Goal: Task Accomplishment & Management: Manage account settings

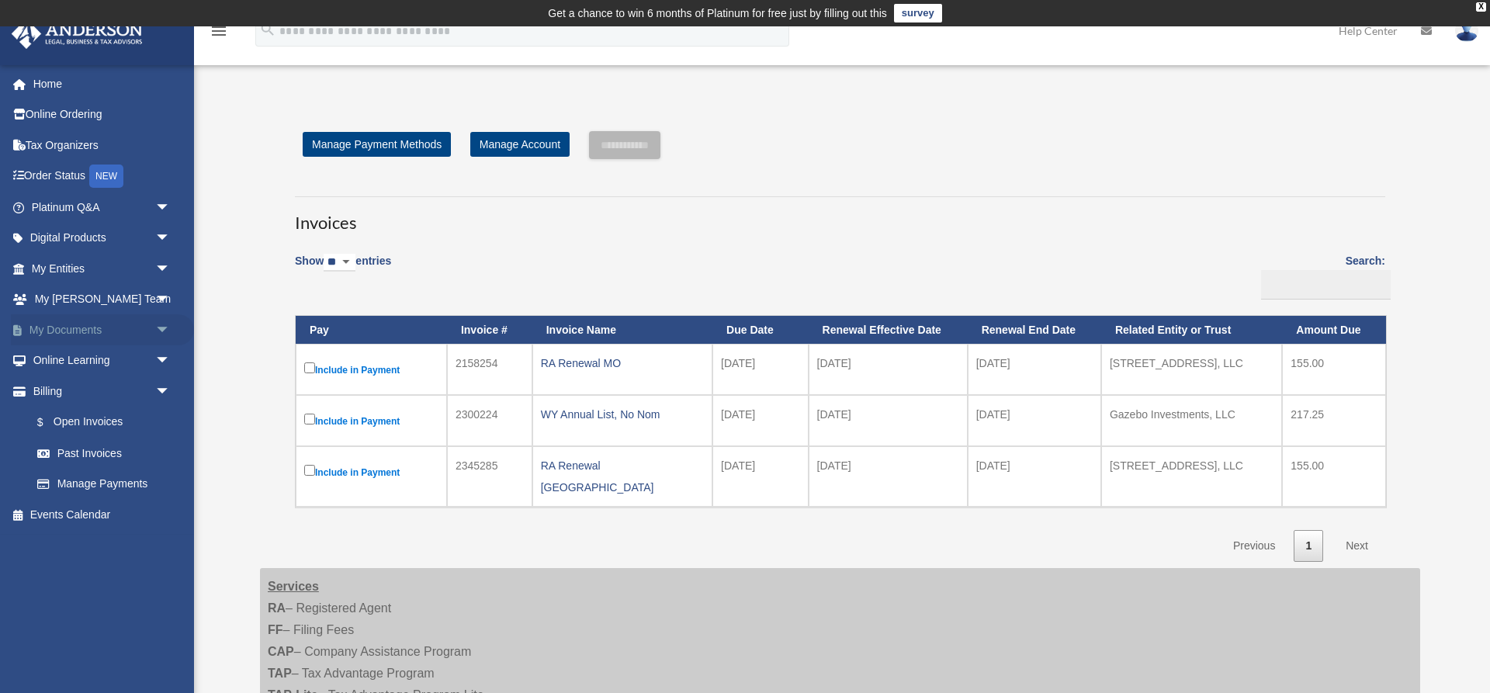
click at [161, 331] on span "arrow_drop_down" at bounding box center [170, 330] width 31 height 32
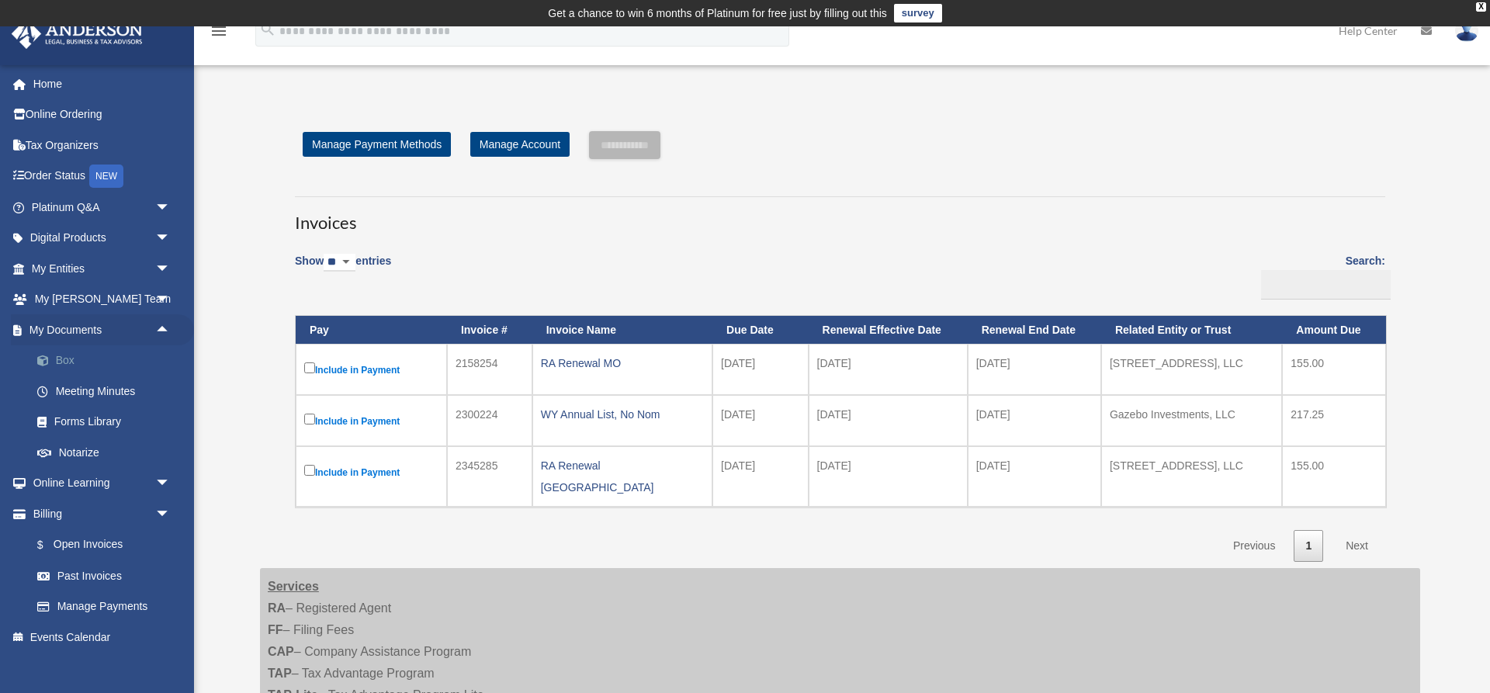
click at [69, 359] on link "Box" at bounding box center [108, 360] width 172 height 31
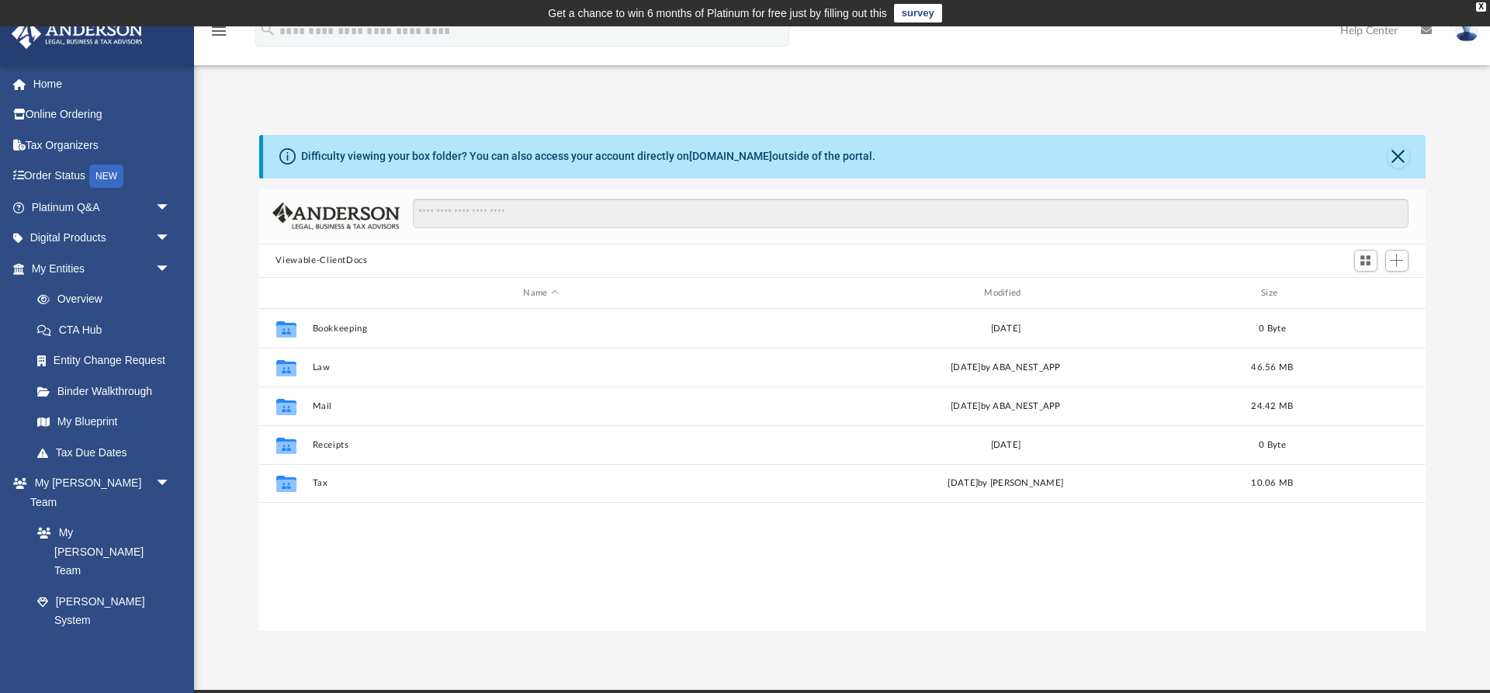
scroll to position [352, 1166]
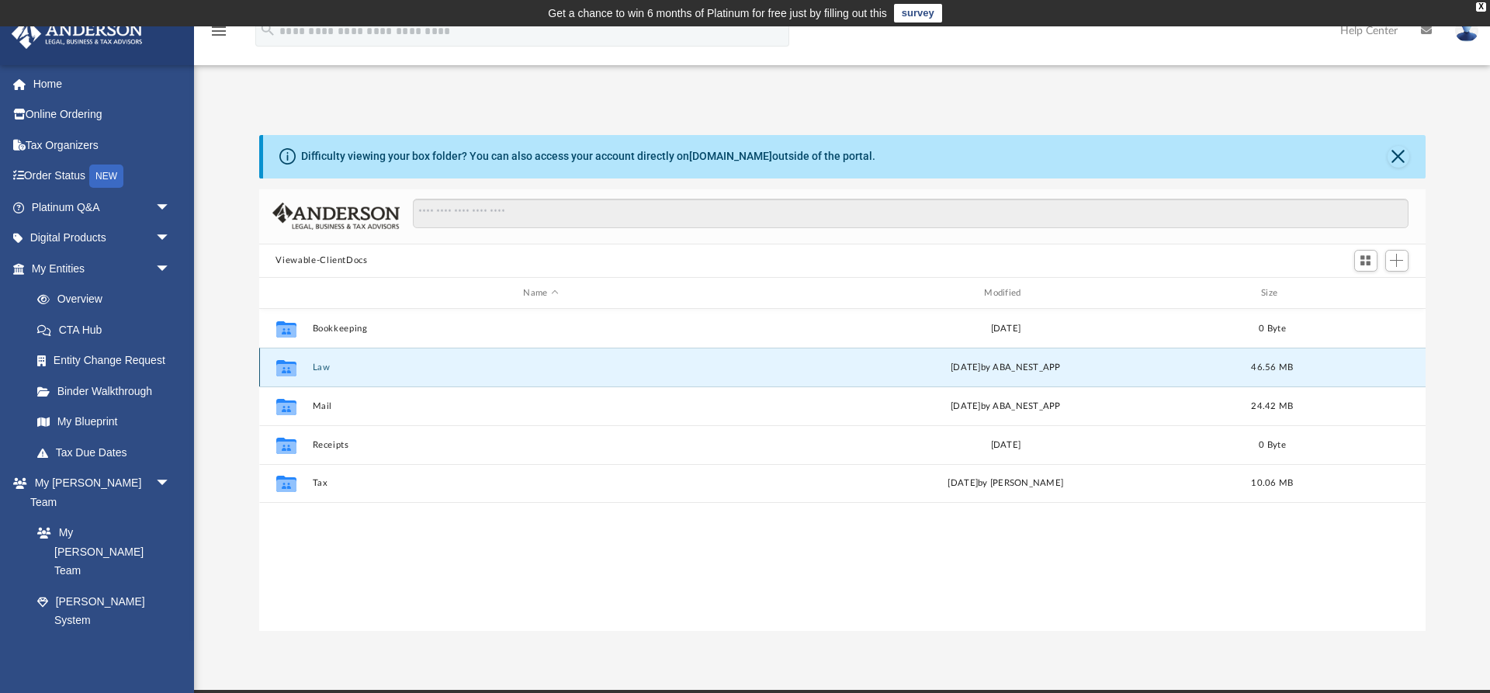
click at [324, 369] on button "Law" at bounding box center [541, 367] width 458 height 10
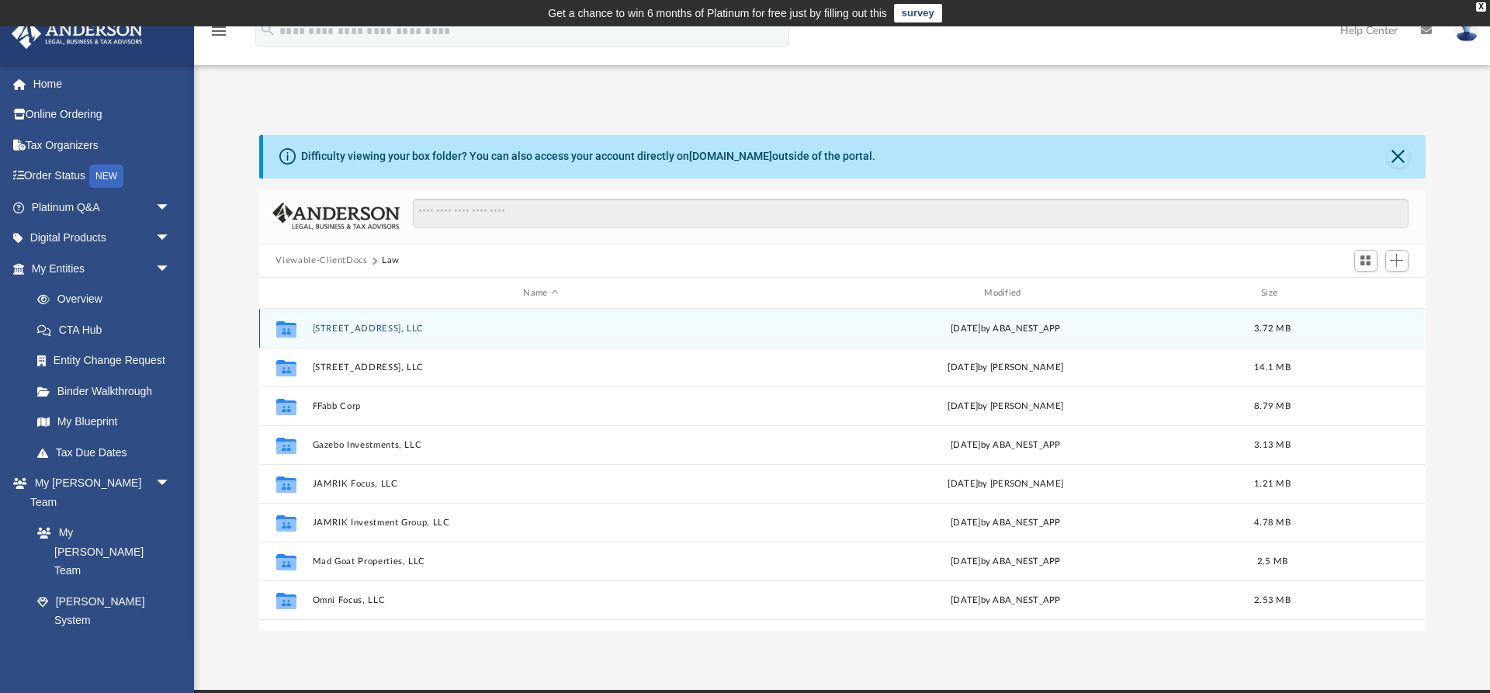
click at [366, 319] on div "Collaborated Folder 109 N. Heights, LLC Wed Apr 30 2025 by ABA_NEST_APP 3.72 MB" at bounding box center [842, 328] width 1166 height 39
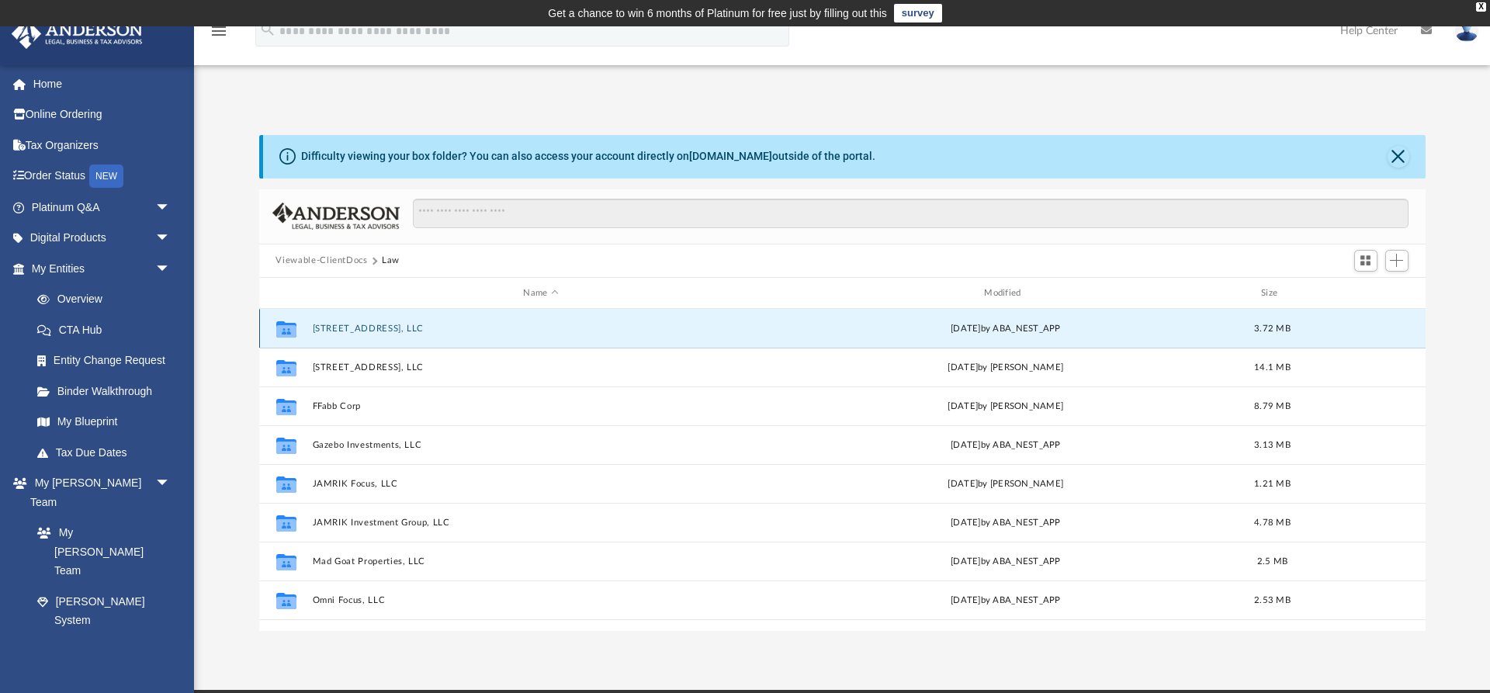
click at [360, 324] on button "[STREET_ADDRESS], LLC" at bounding box center [541, 329] width 458 height 10
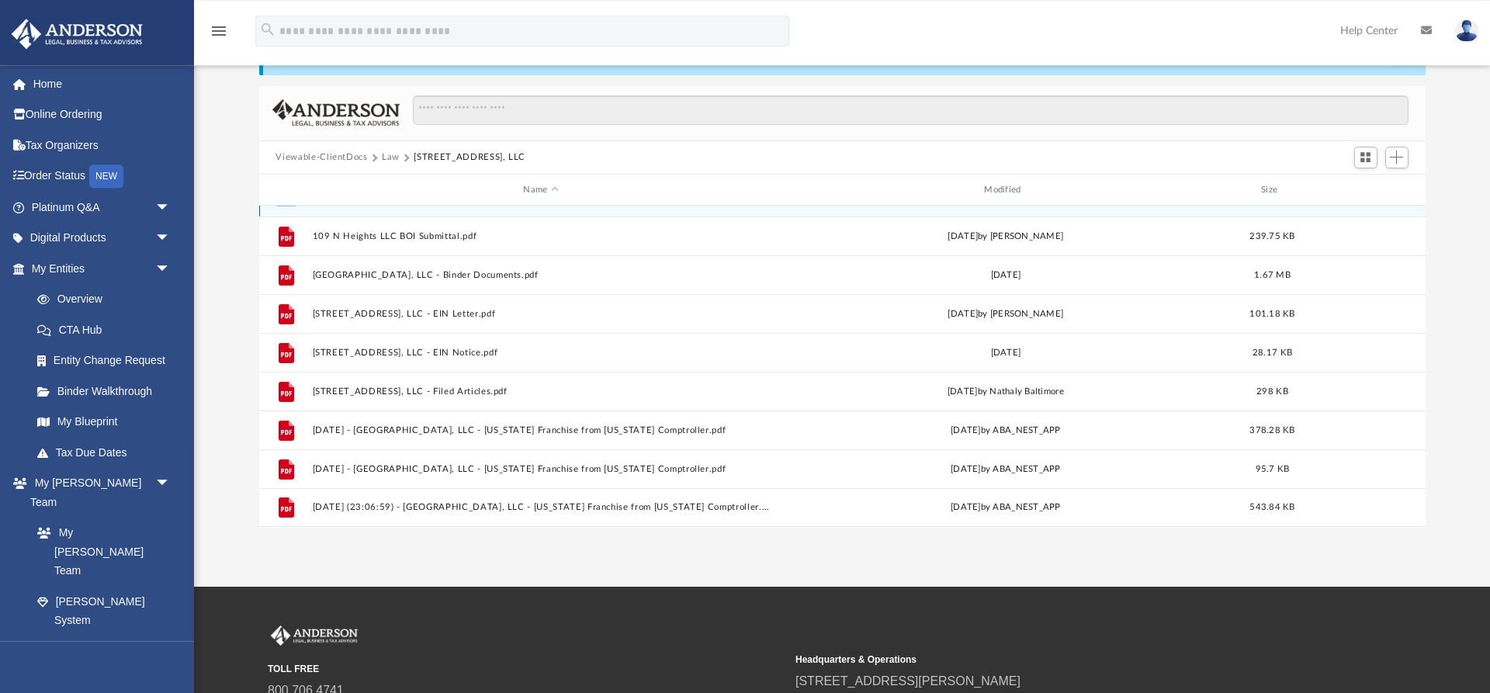
scroll to position [79, 0]
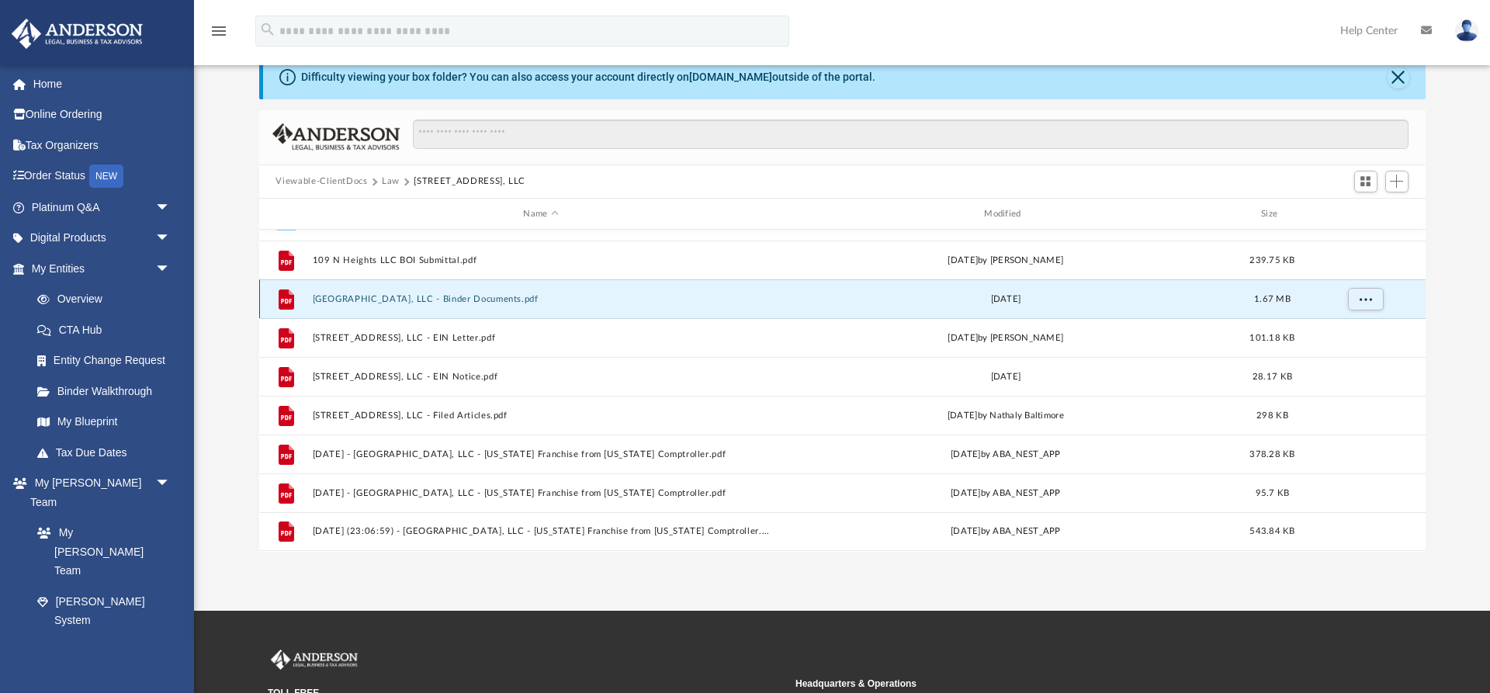
click at [393, 300] on button "109 N. Heights, LLC - Binder Documents.pdf" at bounding box center [541, 299] width 458 height 10
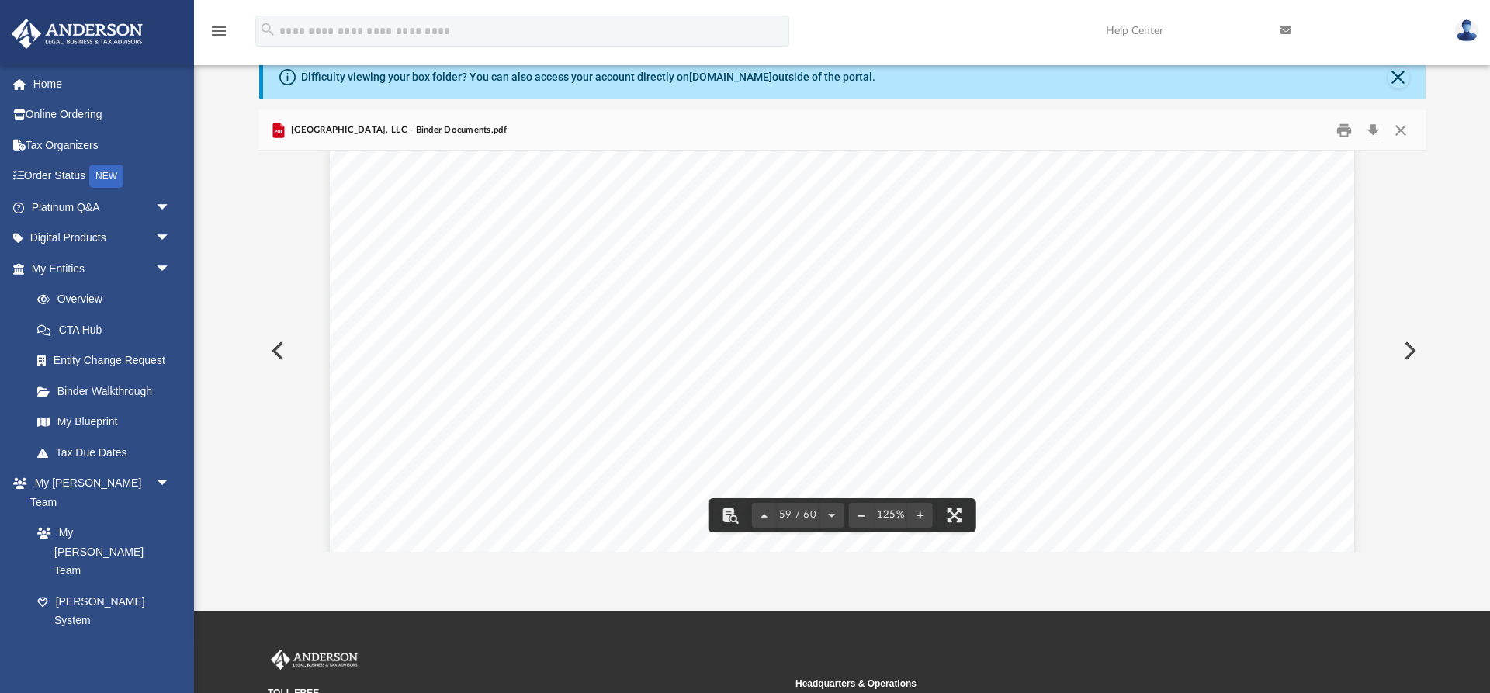
scroll to position [59851, 0]
click at [1375, 133] on button "Download" at bounding box center [1374, 130] width 28 height 24
click at [1402, 78] on button "Close" at bounding box center [1399, 78] width 22 height 22
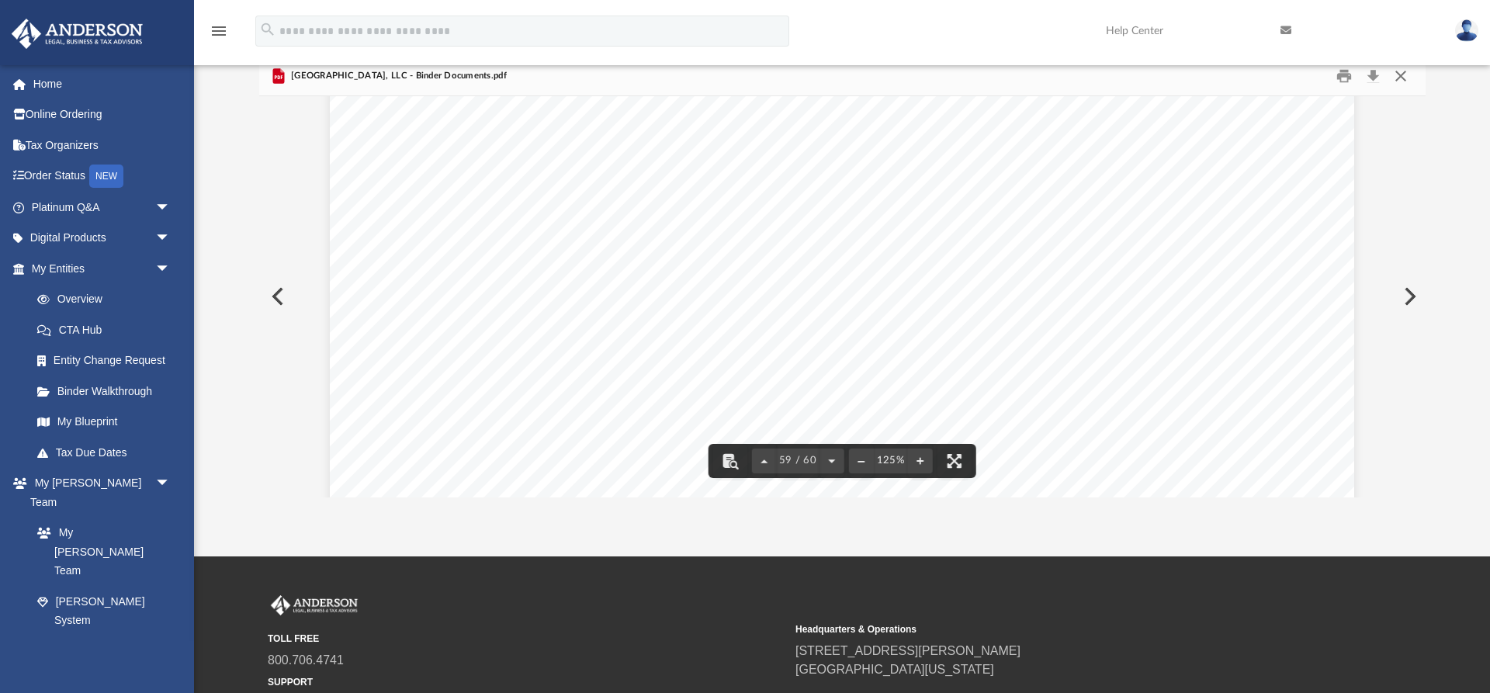
click at [1399, 78] on button "Close" at bounding box center [1401, 76] width 28 height 24
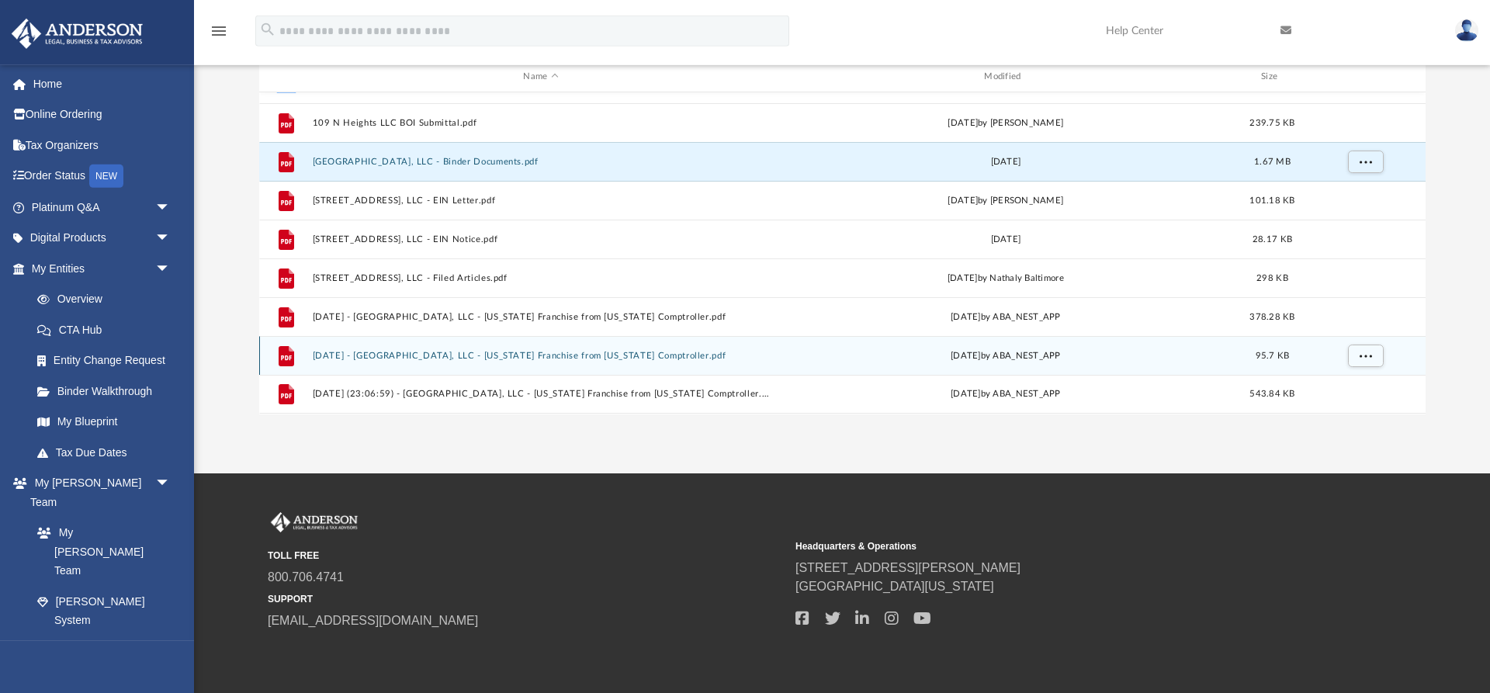
scroll to position [0, 0]
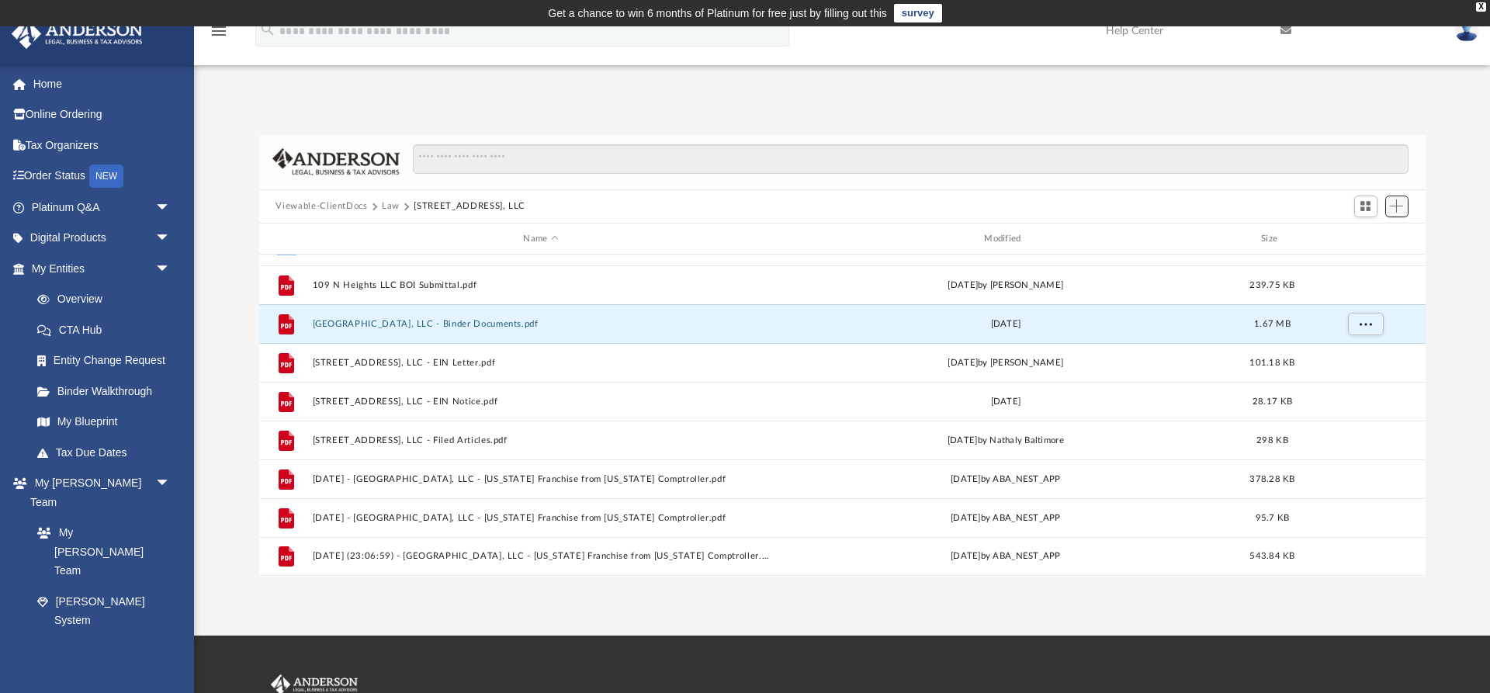
click at [1393, 204] on span "Add" at bounding box center [1396, 205] width 13 height 13
click at [1364, 238] on li "Upload" at bounding box center [1375, 238] width 50 height 16
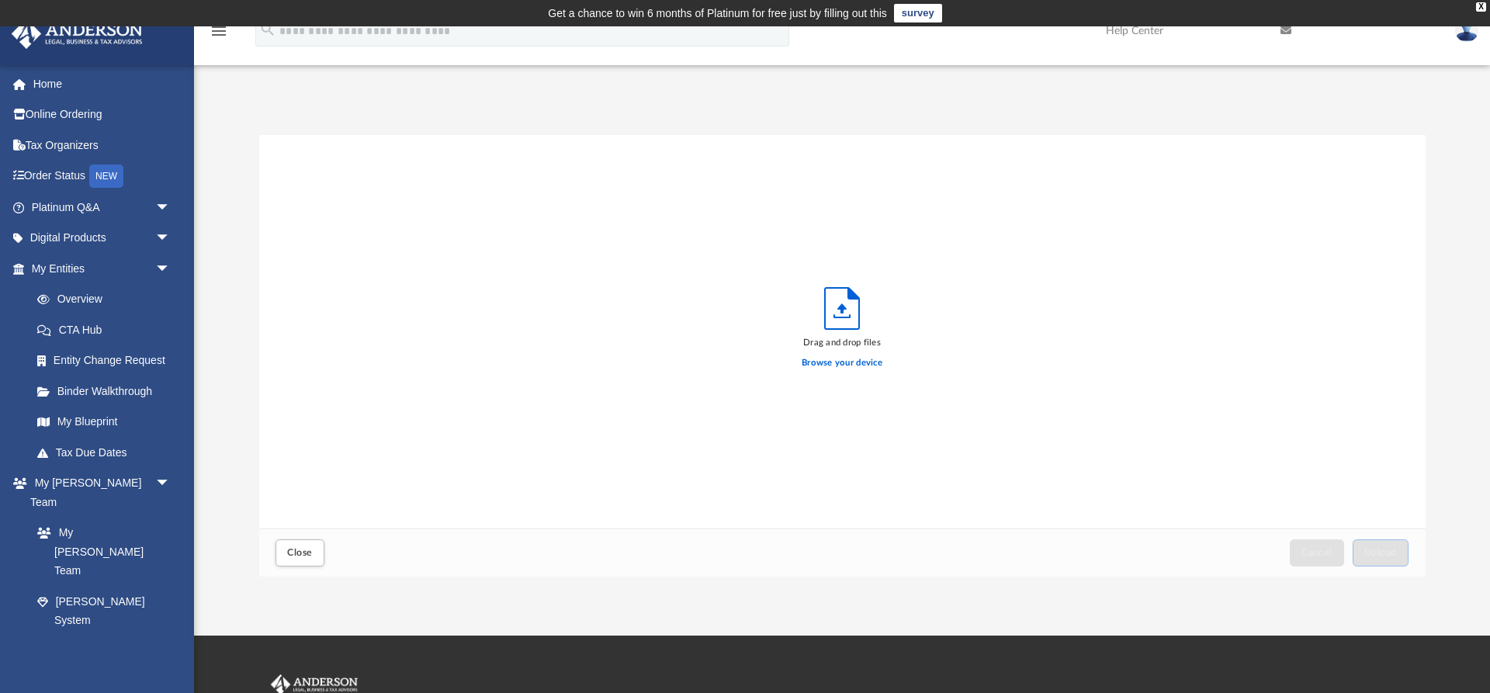
scroll to position [394, 1166]
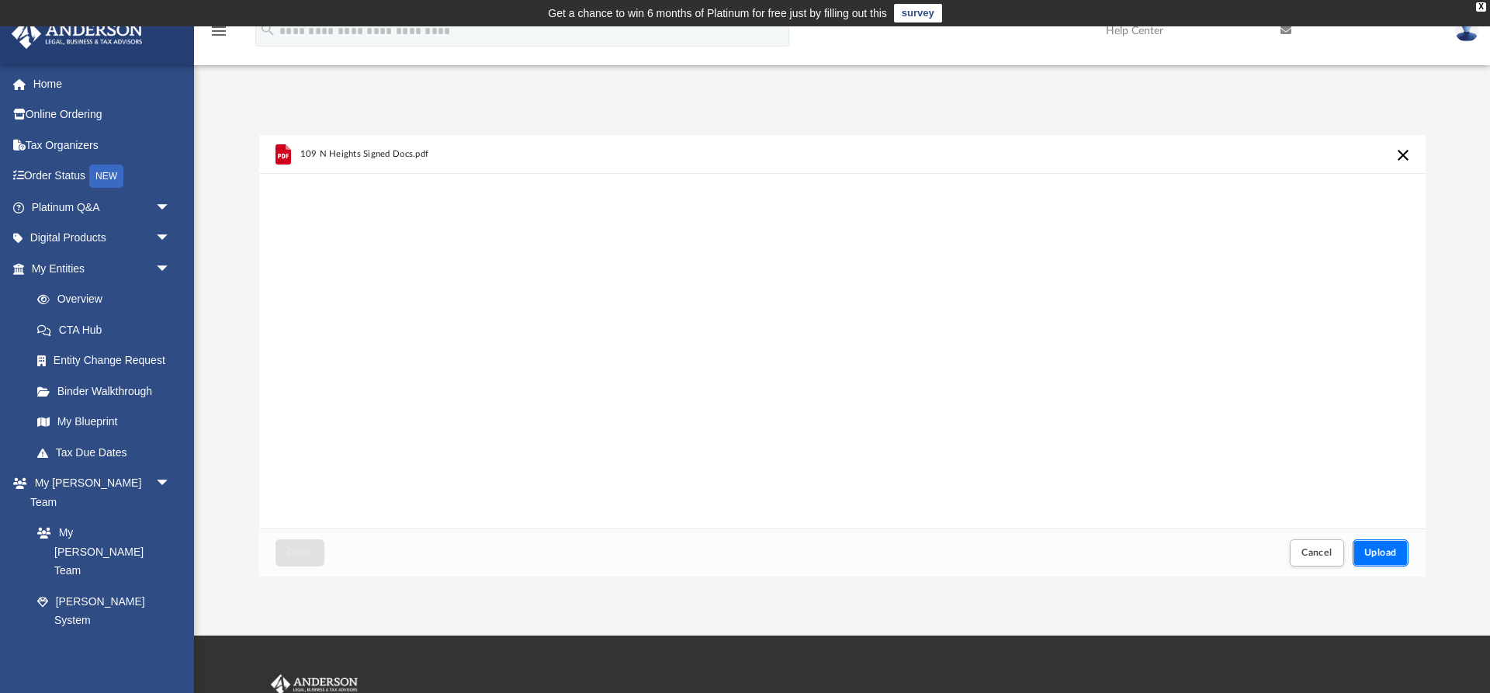
click at [1383, 549] on span "Upload" at bounding box center [1380, 552] width 33 height 9
click at [1378, 549] on span "Upload" at bounding box center [1380, 552] width 33 height 9
click at [1399, 153] on button "Retry" at bounding box center [1403, 155] width 19 height 19
click at [1312, 553] on span "Cancel" at bounding box center [1316, 552] width 31 height 9
click at [1381, 549] on span "Upload" at bounding box center [1380, 552] width 33 height 9
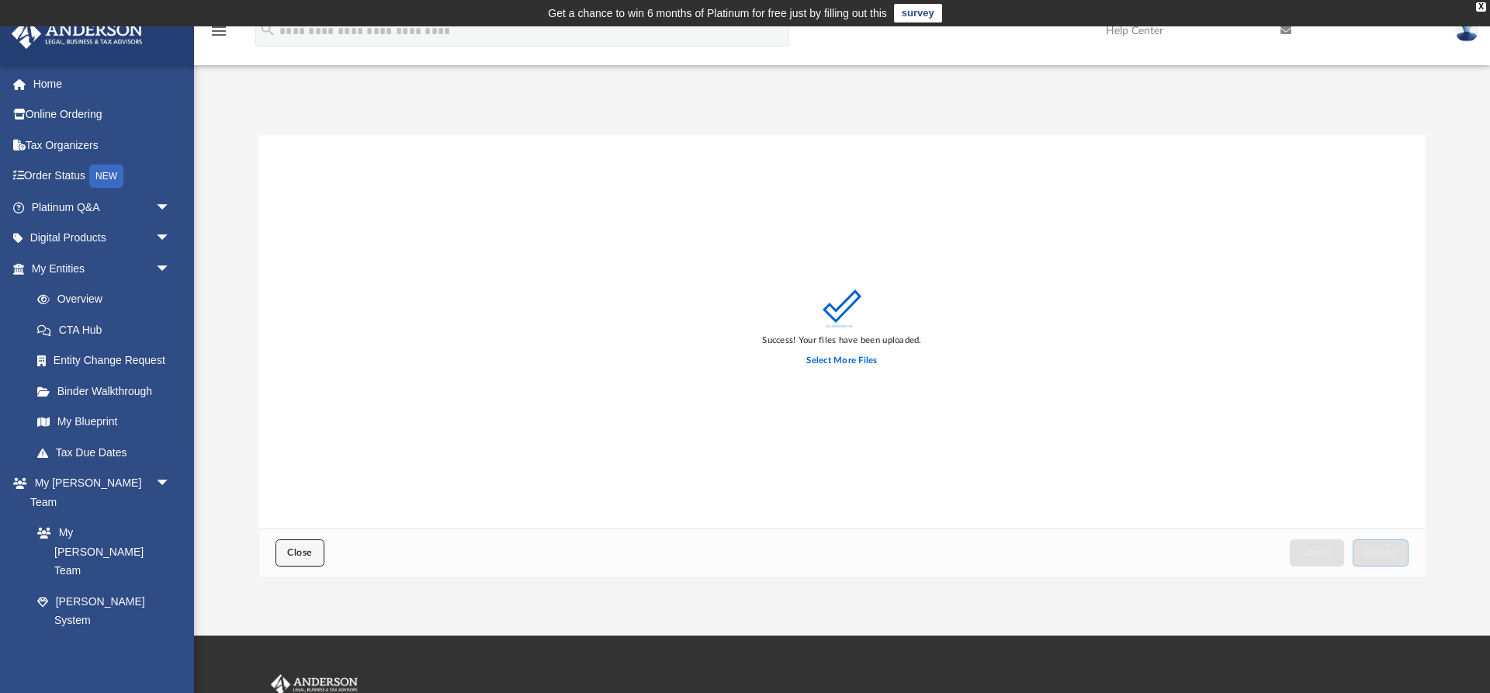
click at [303, 546] on button "Close" at bounding box center [299, 552] width 48 height 27
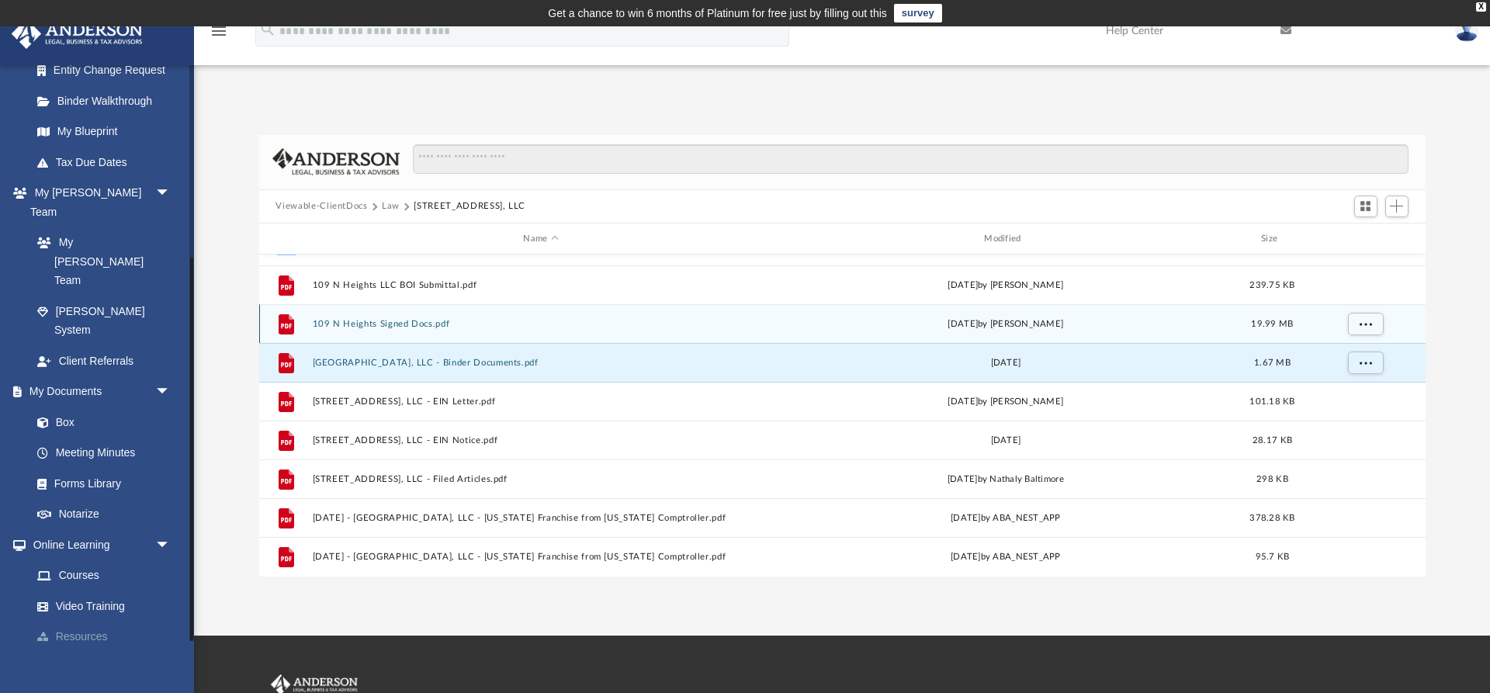
scroll to position [79, 0]
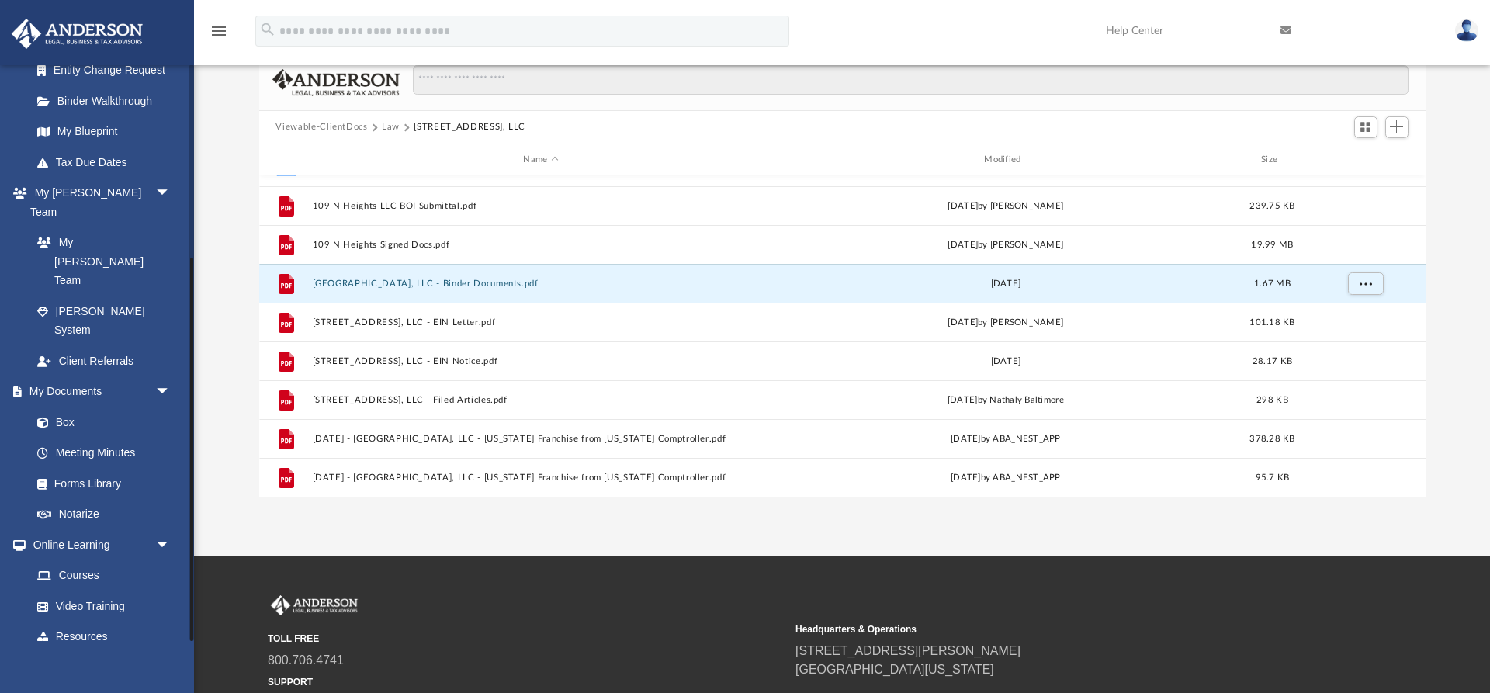
click at [145, 652] on link "Billing arrow_drop_down" at bounding box center [102, 667] width 183 height 31
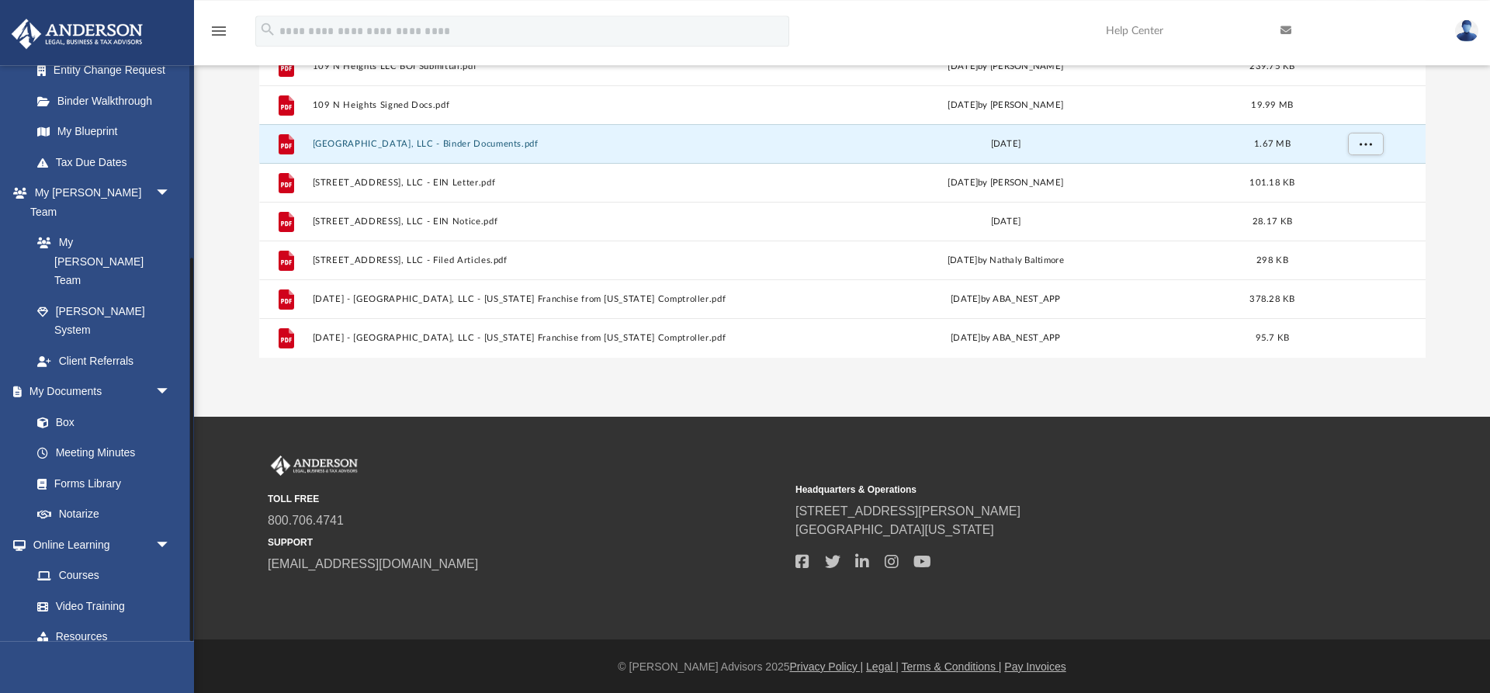
scroll to position [220, 0]
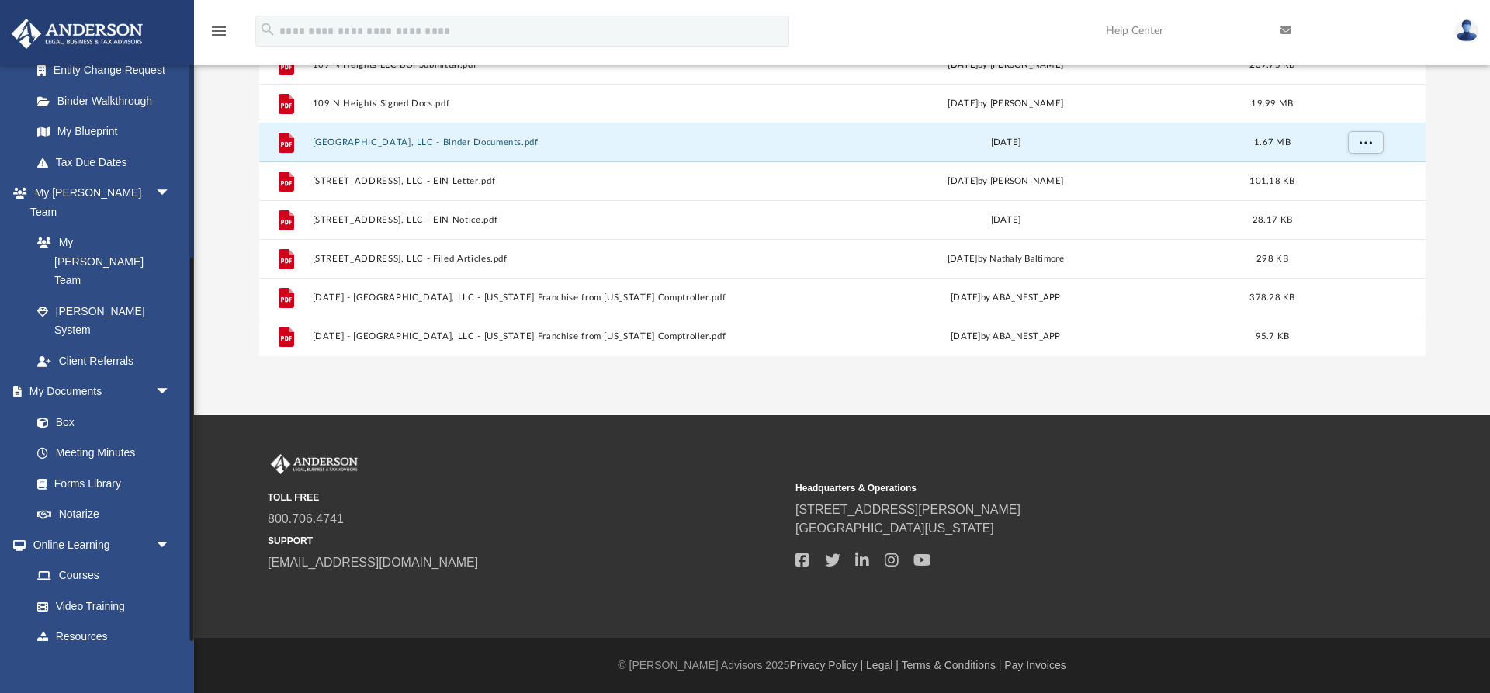
click at [157, 652] on span "arrow_drop_down" at bounding box center [170, 668] width 31 height 32
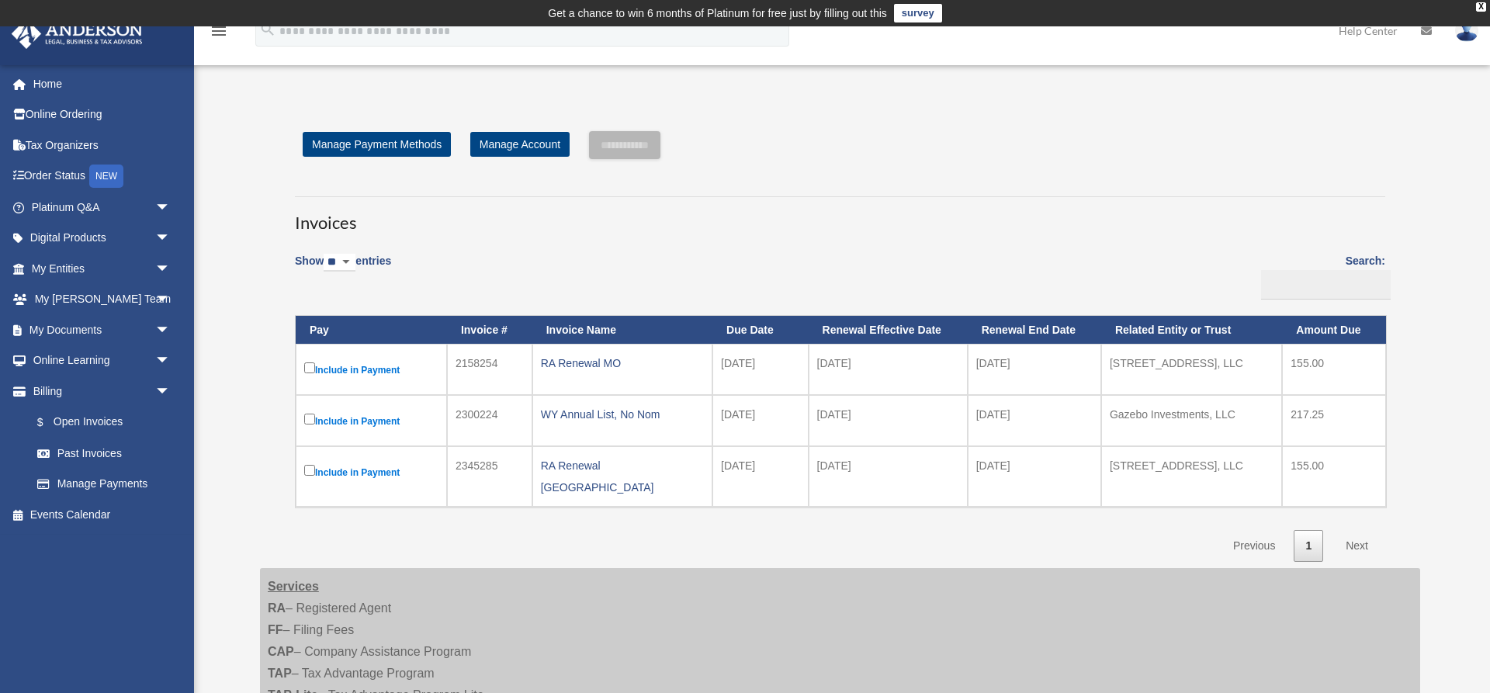
click at [1467, 36] on img at bounding box center [1466, 30] width 23 height 23
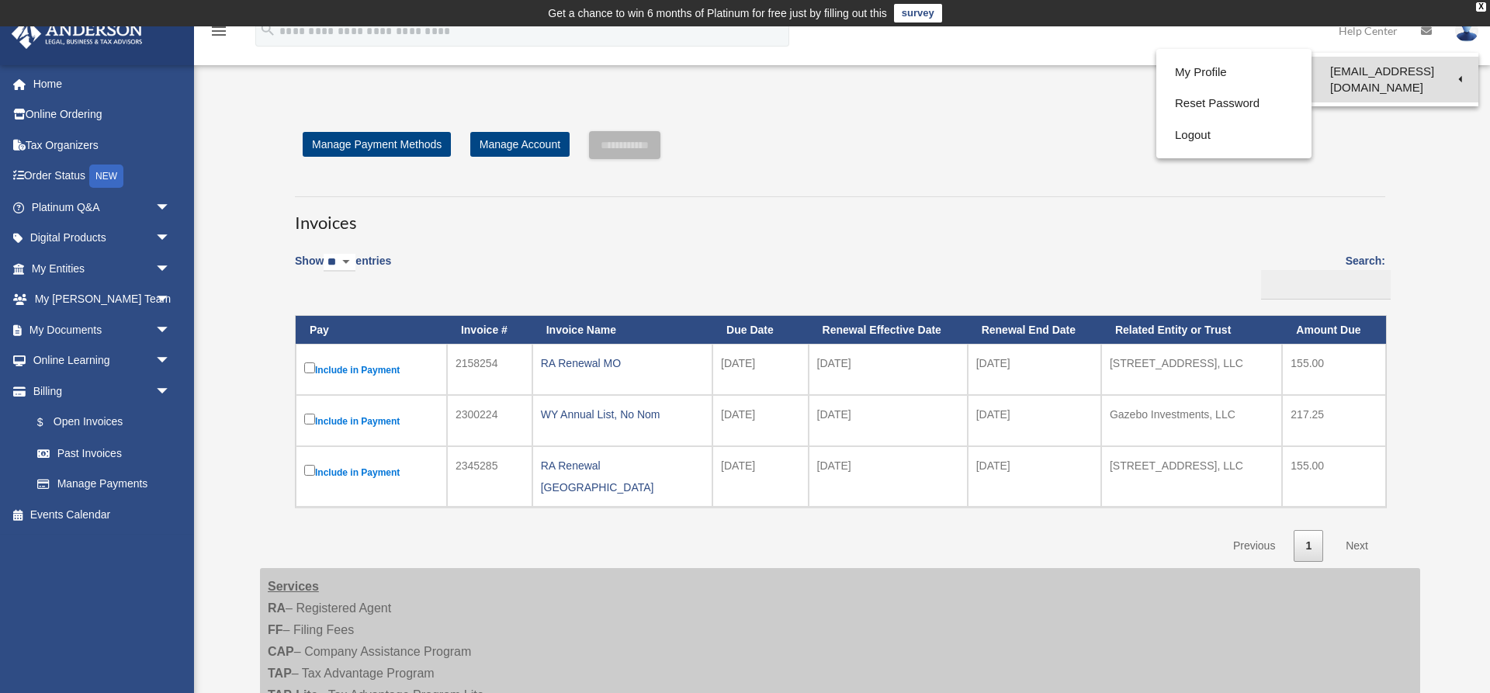
click at [1388, 71] on link "[EMAIL_ADDRESS][DOMAIN_NAME]" at bounding box center [1395, 80] width 167 height 46
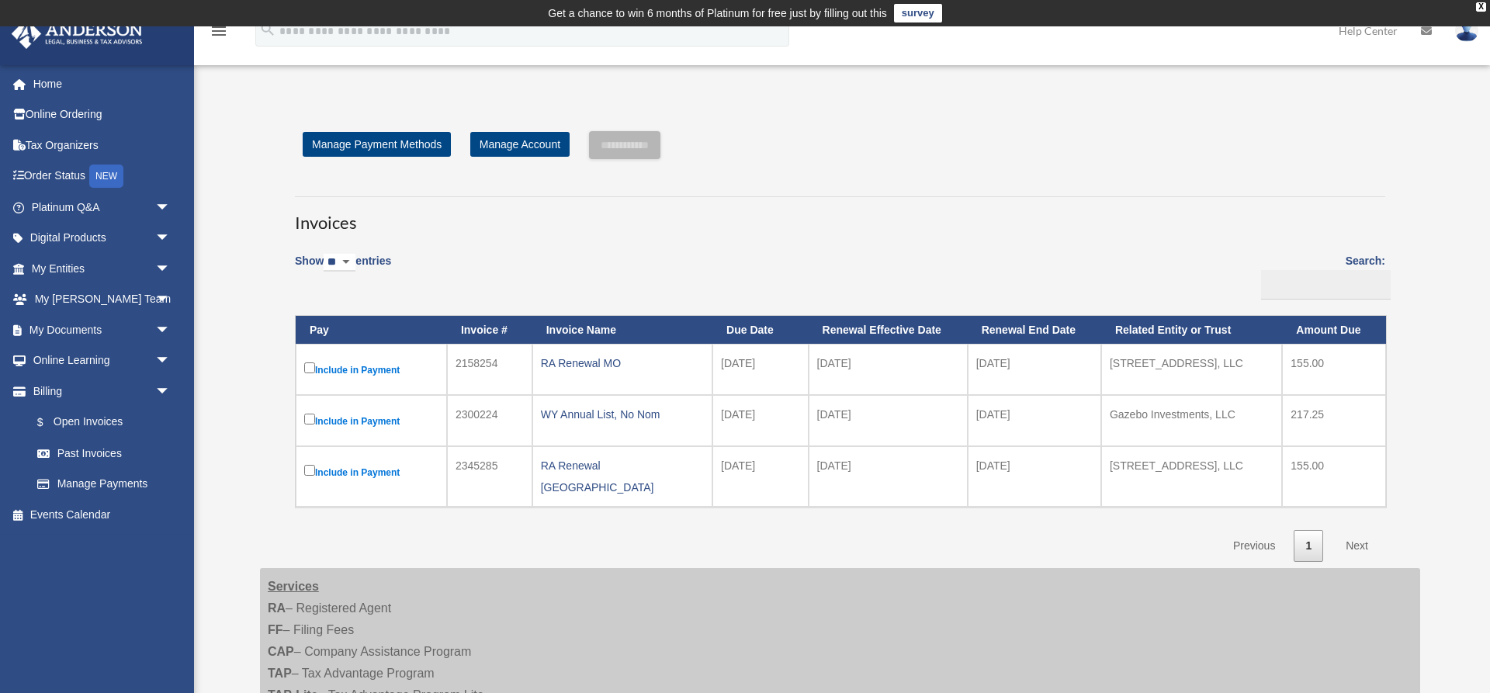
click at [1468, 39] on img at bounding box center [1466, 30] width 23 height 23
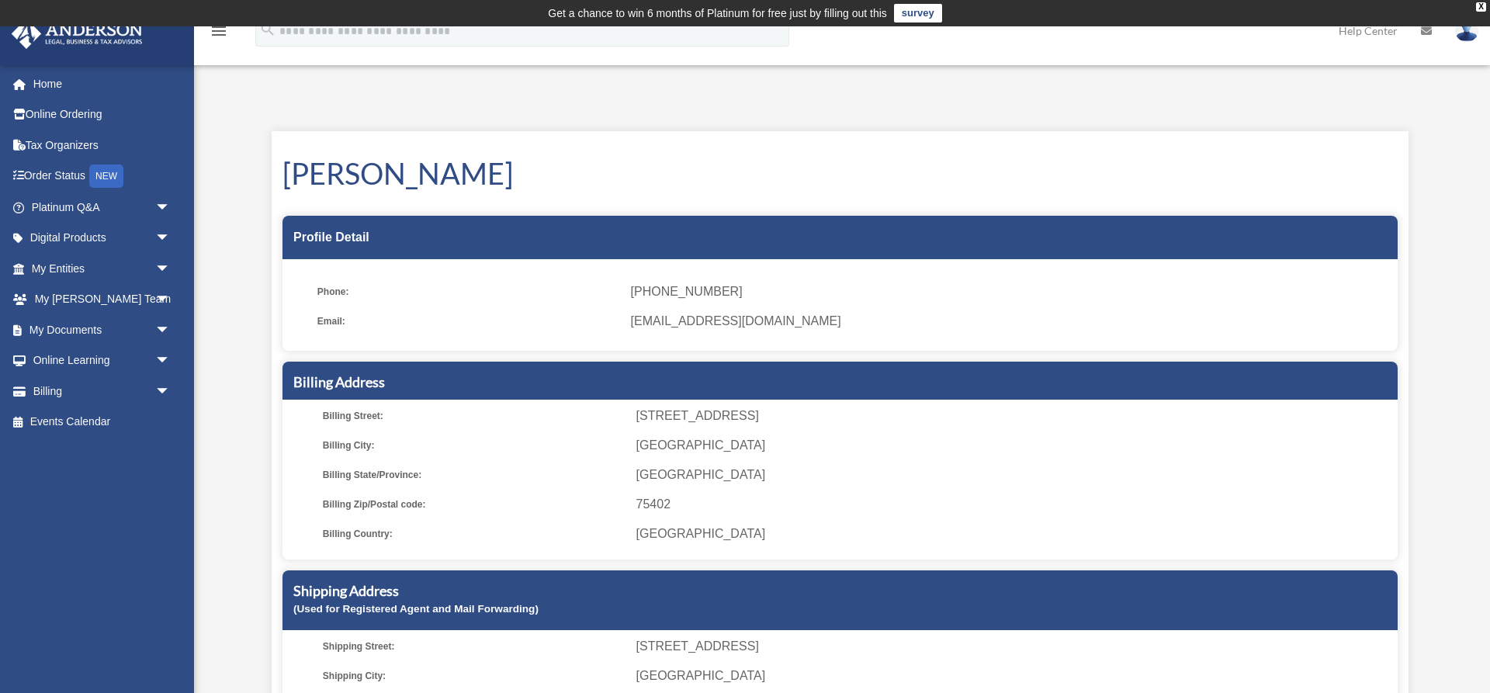
click at [1469, 31] on img at bounding box center [1466, 30] width 23 height 23
click at [1190, 137] on link "Logout" at bounding box center [1233, 136] width 155 height 32
